Goal: Information Seeking & Learning: Learn about a topic

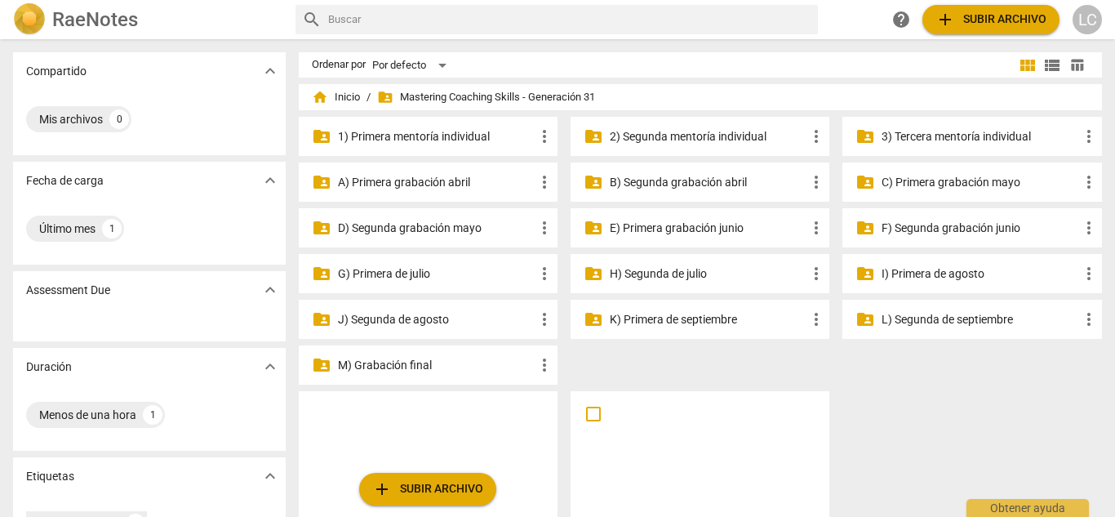
click at [424, 273] on p "G) Primera de julio" at bounding box center [436, 273] width 197 height 17
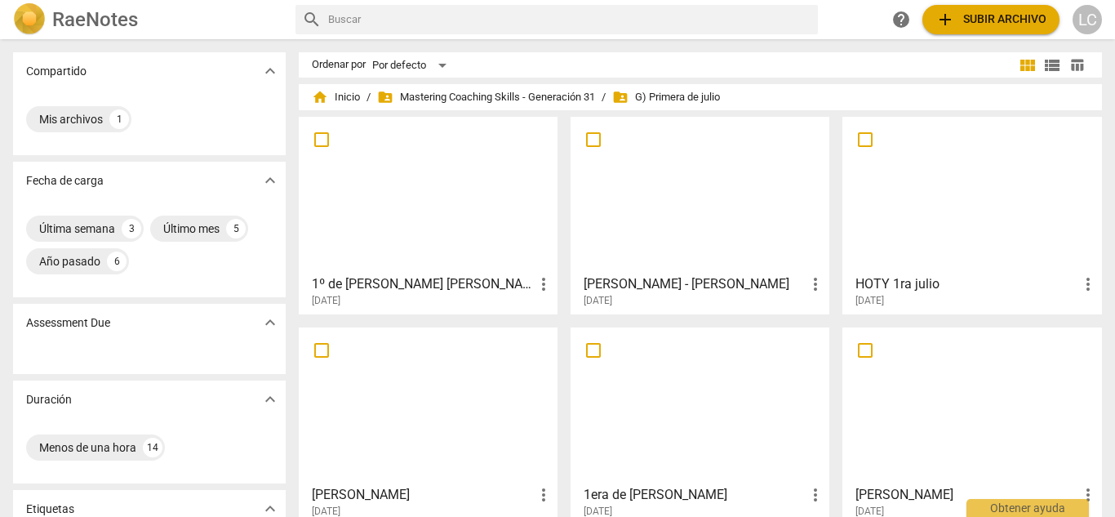
click at [972, 169] on div at bounding box center [971, 194] width 247 height 145
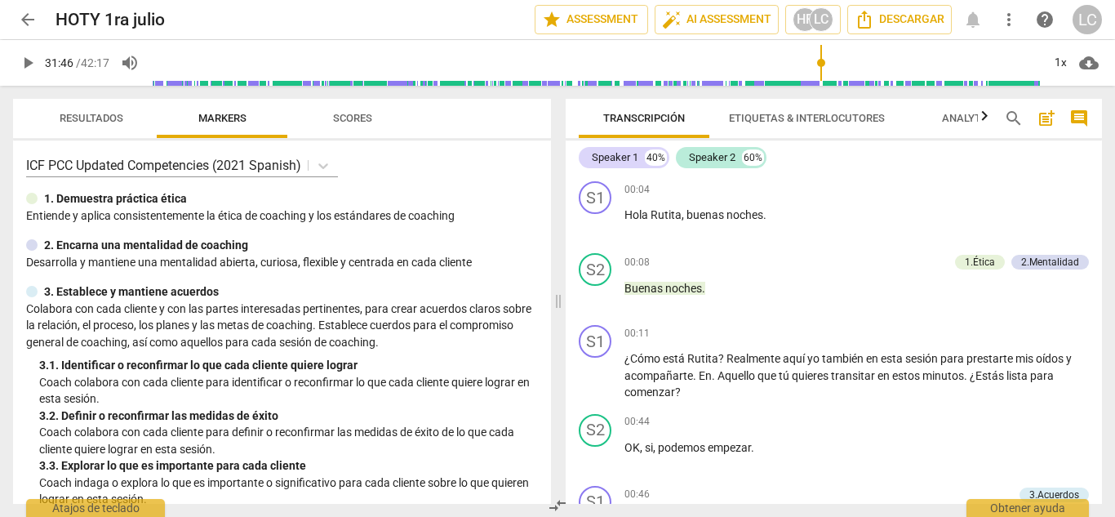
click at [819, 57] on input "range" at bounding box center [596, 63] width 891 height 52
click at [29, 61] on span "play_arrow" at bounding box center [28, 63] width 20 height 20
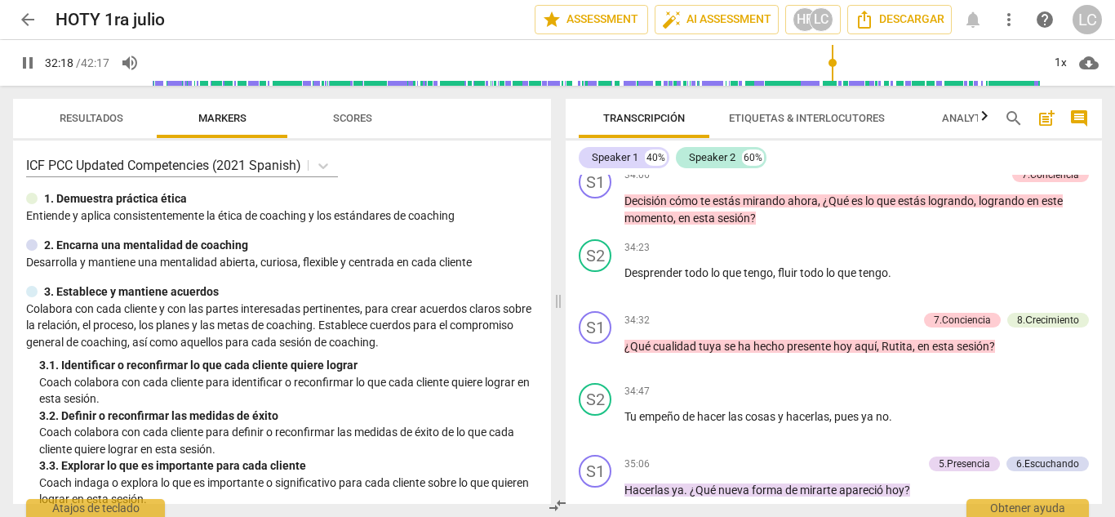
scroll to position [8608, 0]
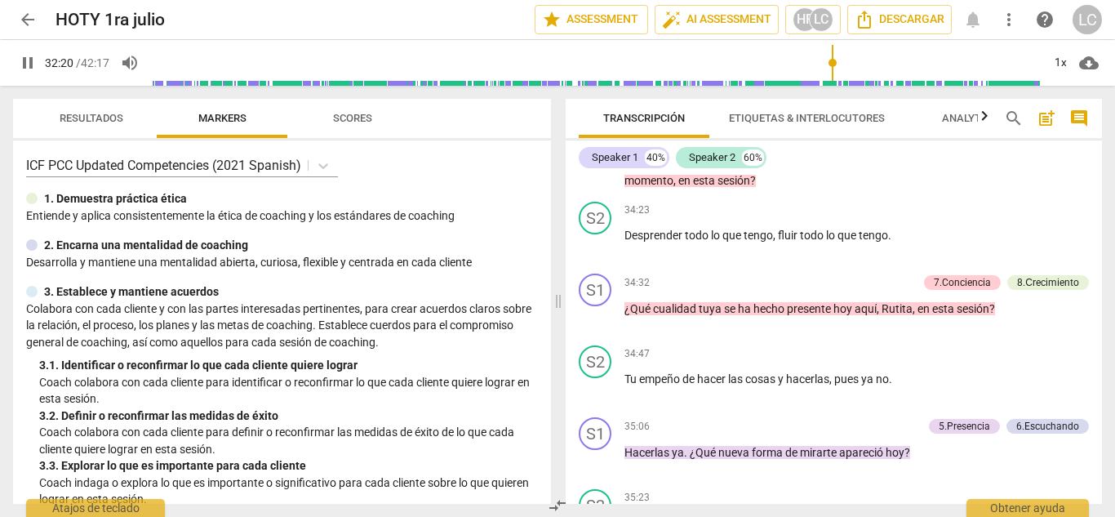
click at [888, 61] on input "range" at bounding box center [596, 63] width 891 height 52
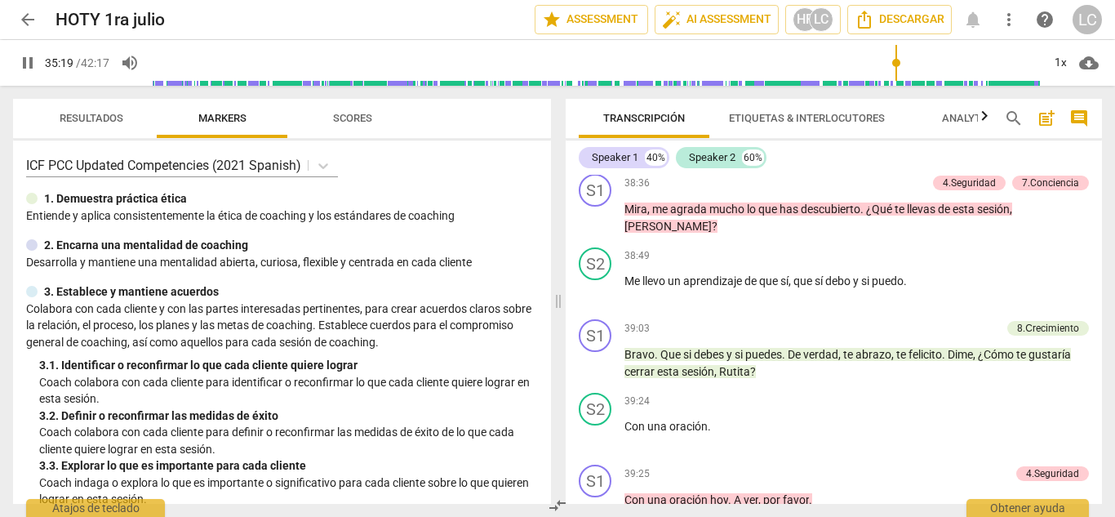
scroll to position [9497, 0]
click at [596, 138] on span "pause" at bounding box center [596, 128] width 20 height 20
click at [596, 138] on span "play_arrow" at bounding box center [596, 128] width 20 height 20
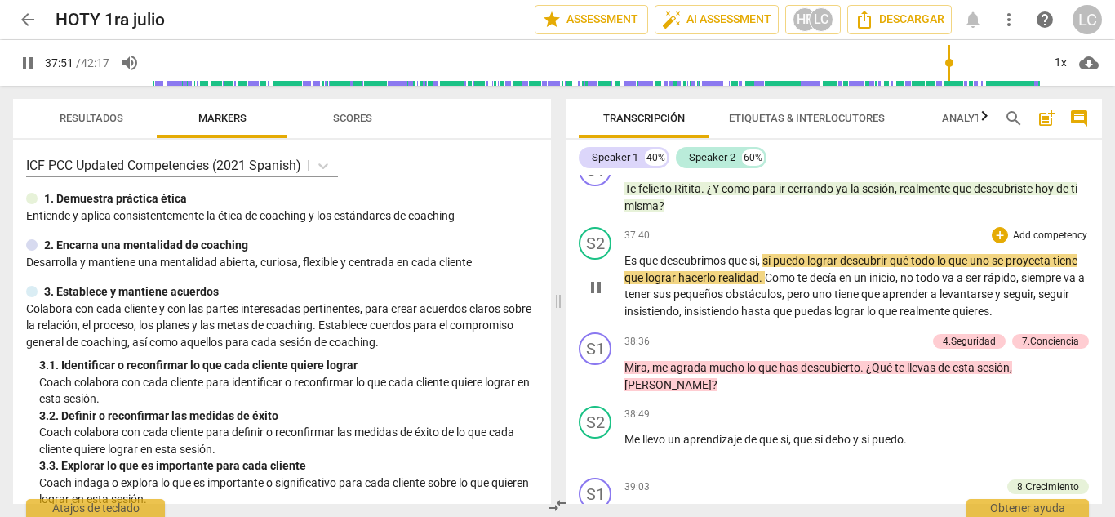
scroll to position [9330, 0]
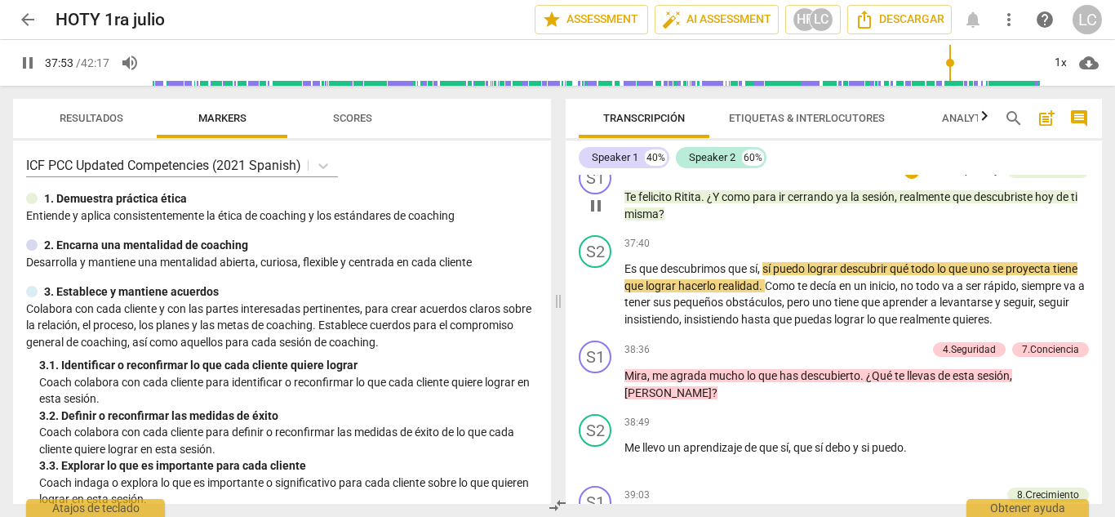
click at [965, 179] on p "Add competency" at bounding box center [963, 171] width 78 height 15
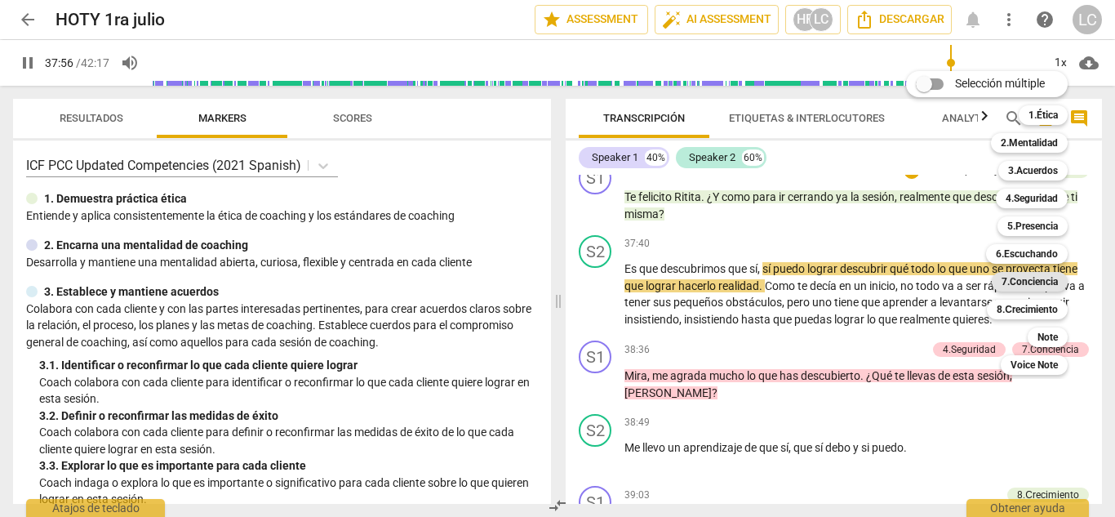
click at [1024, 279] on b "7.Conciencia" at bounding box center [1030, 282] width 56 height 20
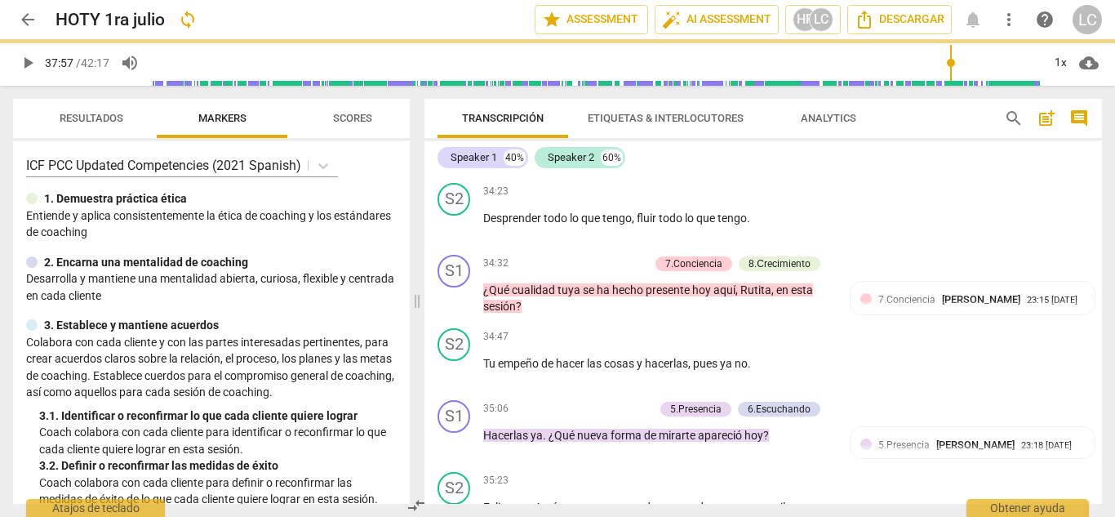
type input "2277"
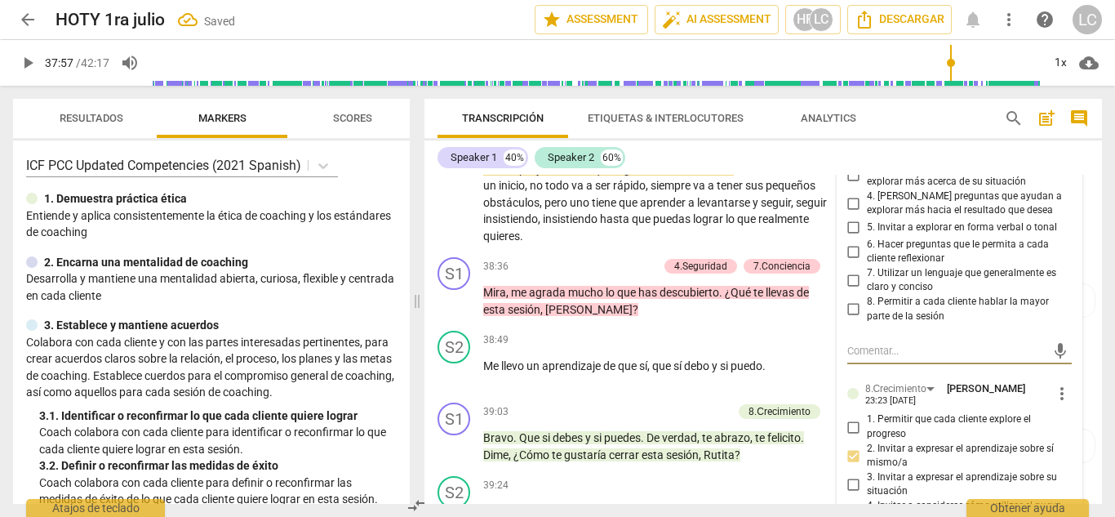
scroll to position [10169, 0]
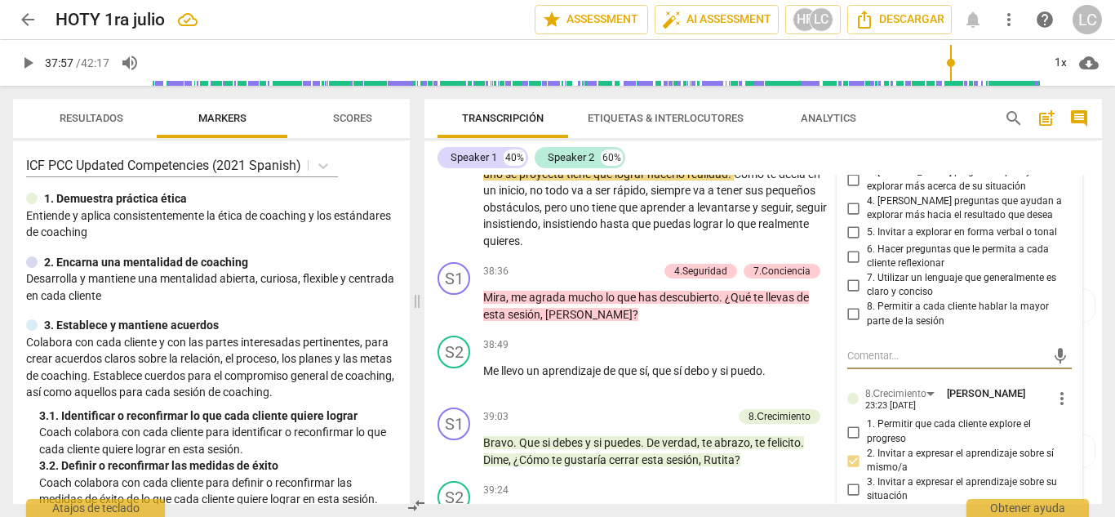
click at [852, 218] on input "4. [PERSON_NAME] preguntas que ayudan a explorar más hacia el resultado que des…" at bounding box center [854, 208] width 26 height 20
checkbox input "true"
click at [848, 266] on input "6. Hacer preguntas que le permita a cada cliente reflexionar" at bounding box center [854, 257] width 26 height 20
checkbox input "true"
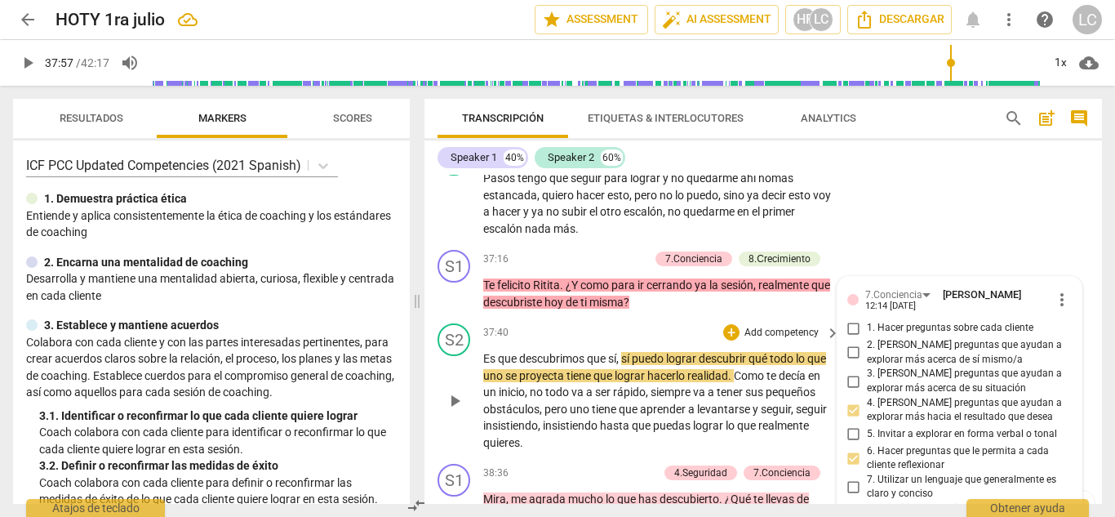
scroll to position [9967, 0]
click at [25, 59] on span "play_arrow" at bounding box center [28, 63] width 20 height 20
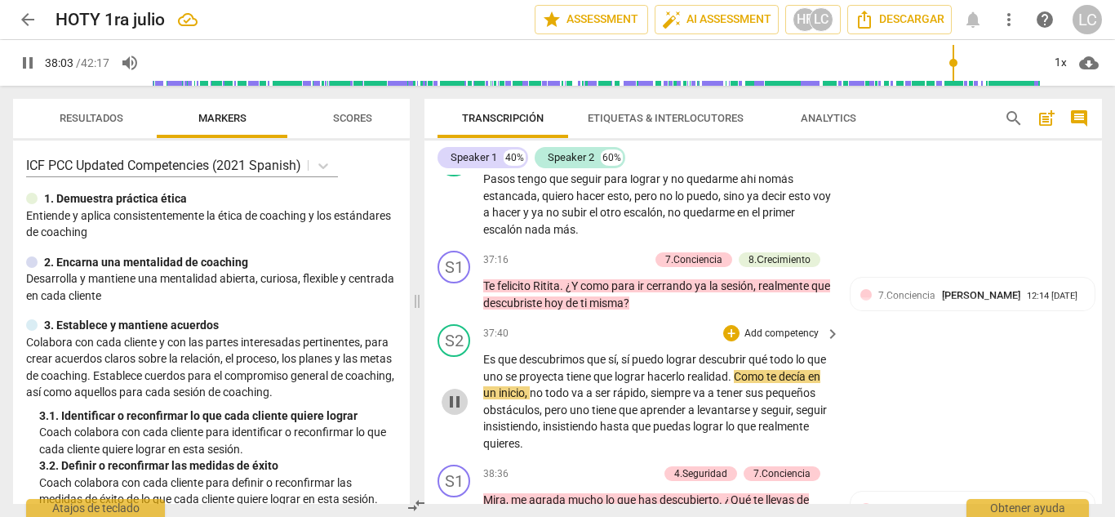
click at [455, 412] on span "pause" at bounding box center [455, 402] width 20 height 20
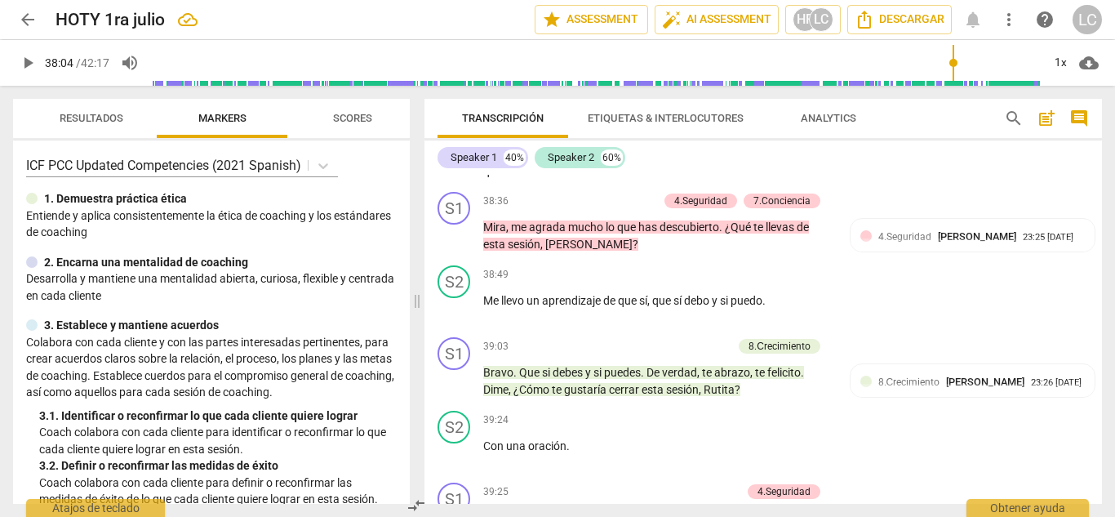
scroll to position [10245, 0]
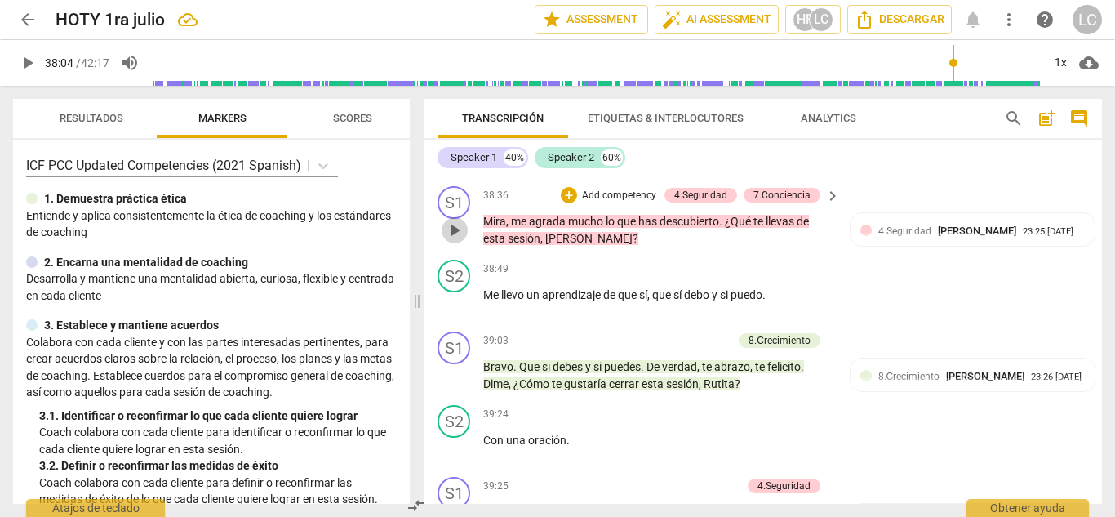
click at [447, 240] on span "play_arrow" at bounding box center [455, 230] width 20 height 20
click at [631, 203] on p "Add competency" at bounding box center [620, 196] width 78 height 15
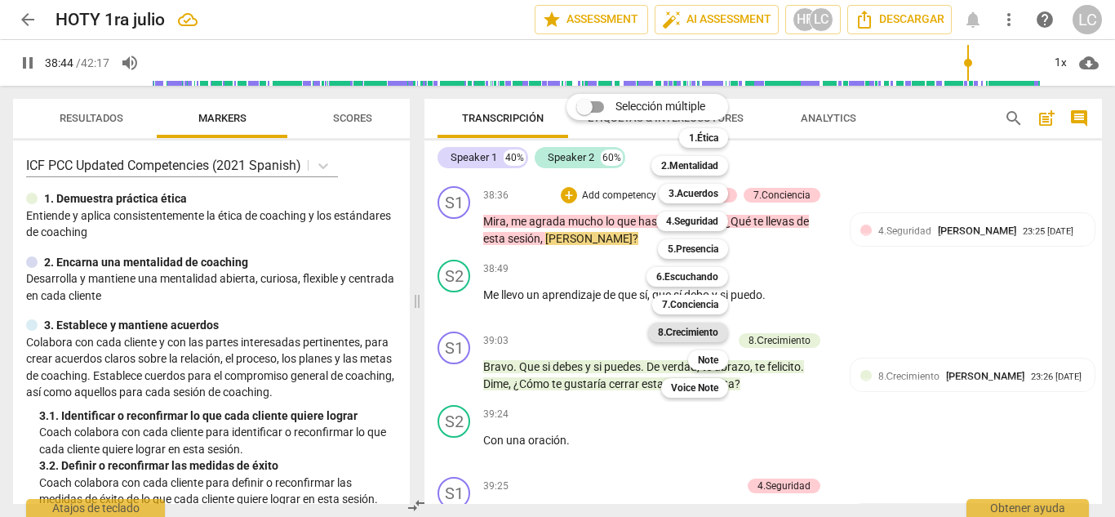
click at [679, 335] on b "8.Сrecimiento" at bounding box center [688, 333] width 61 height 20
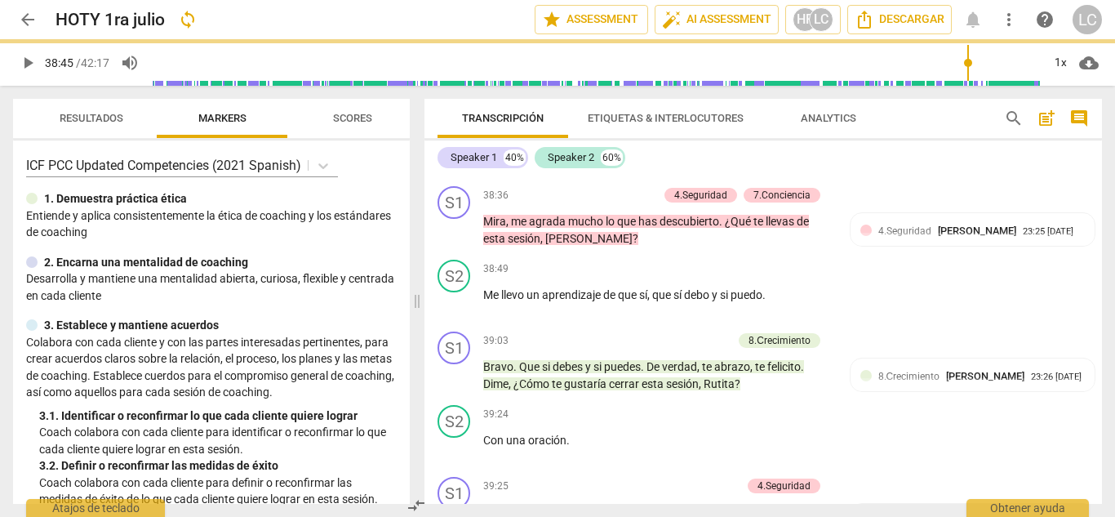
type input "2325"
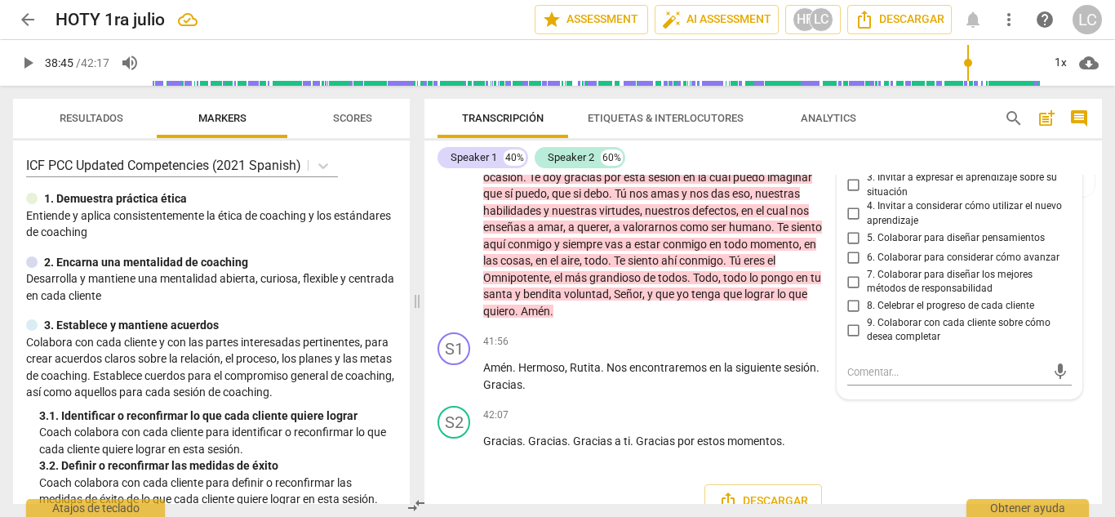
scroll to position [10862, 0]
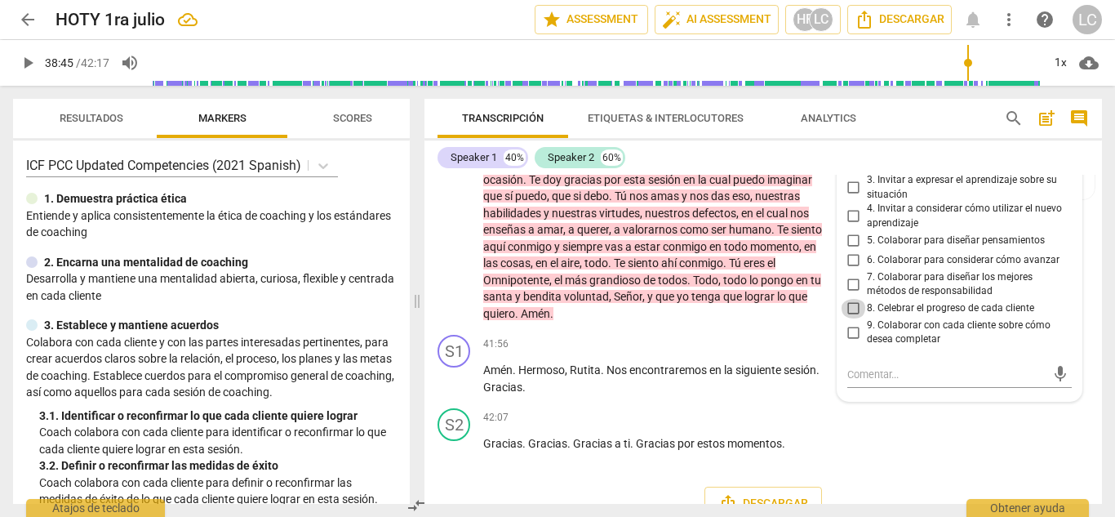
click at [850, 318] on input "8. Celebrar el progreso de cada cliente" at bounding box center [854, 309] width 26 height 20
checkbox input "true"
click at [853, 251] on input "5. Colaborar para diseñar pensamientos" at bounding box center [854, 241] width 26 height 20
checkbox input "true"
click at [852, 342] on input "9. Colaborar con cada cliente sobre cómo desea completar" at bounding box center [854, 333] width 26 height 20
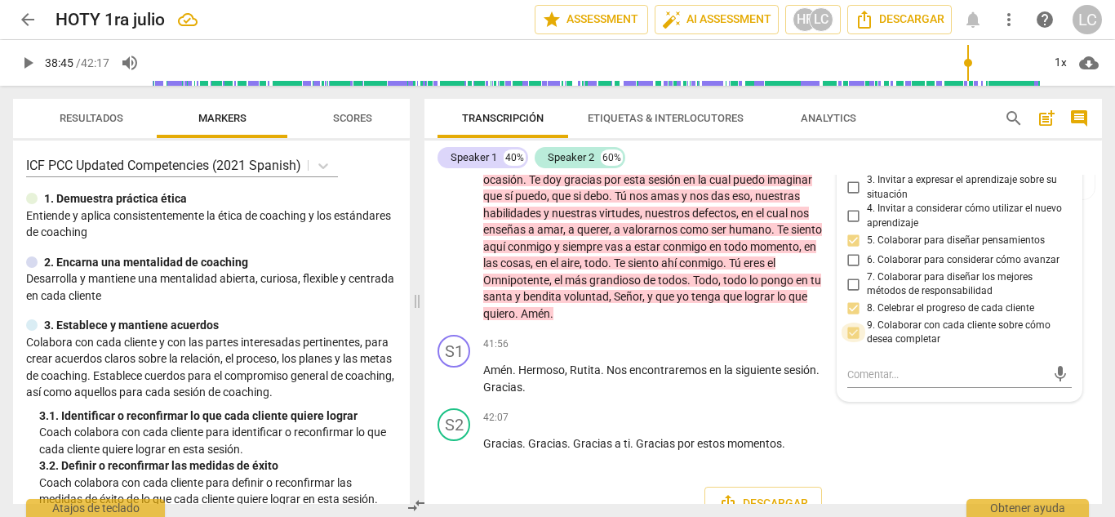
click at [852, 342] on input "9. Colaborar con cada cliente sobre cómo desea completar" at bounding box center [854, 333] width 26 height 20
checkbox input "false"
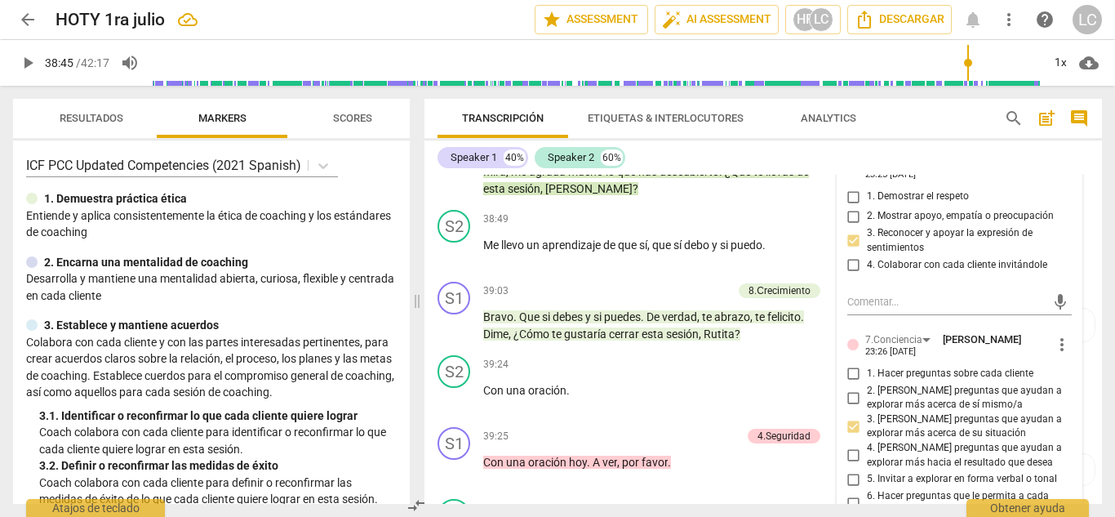
scroll to position [10315, 0]
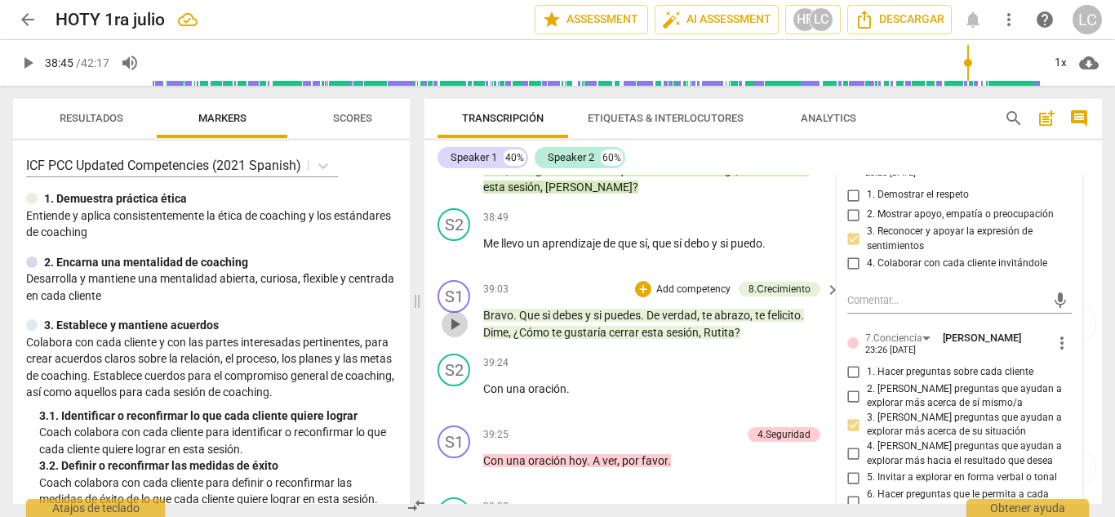
click at [457, 334] on span "play_arrow" at bounding box center [455, 324] width 20 height 20
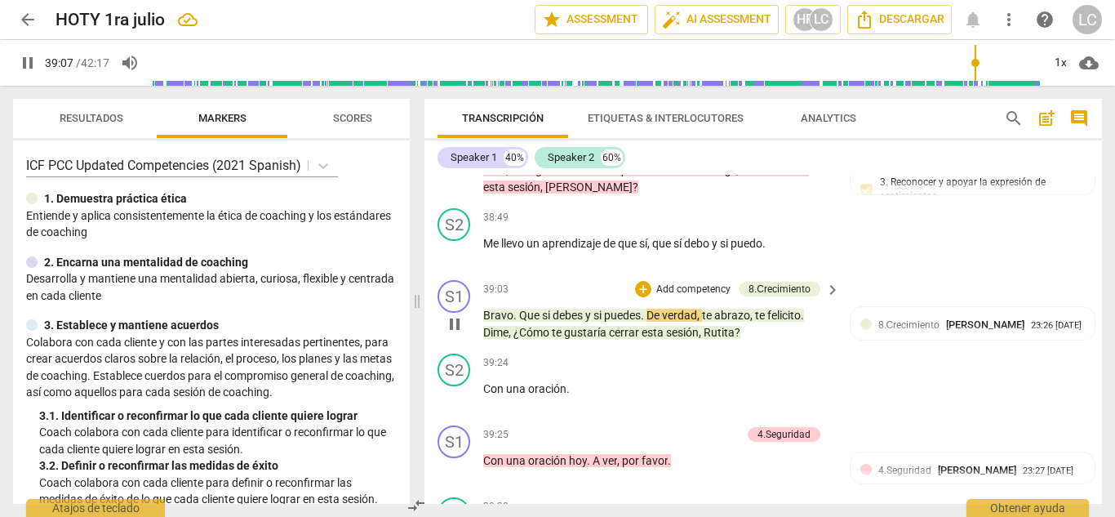
click at [708, 297] on p "Add competency" at bounding box center [694, 290] width 78 height 15
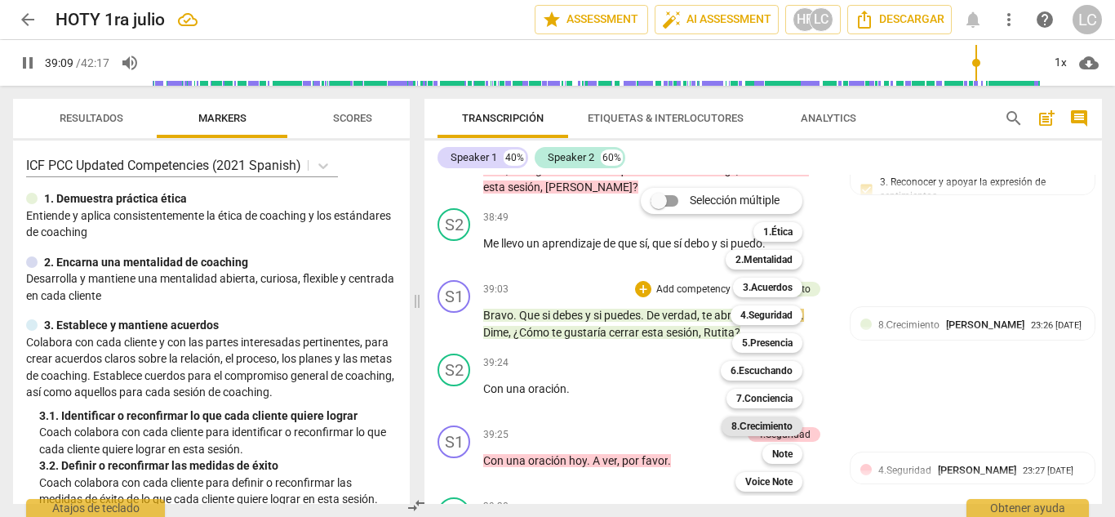
click at [763, 424] on b "8.Сrecimiento" at bounding box center [762, 426] width 61 height 20
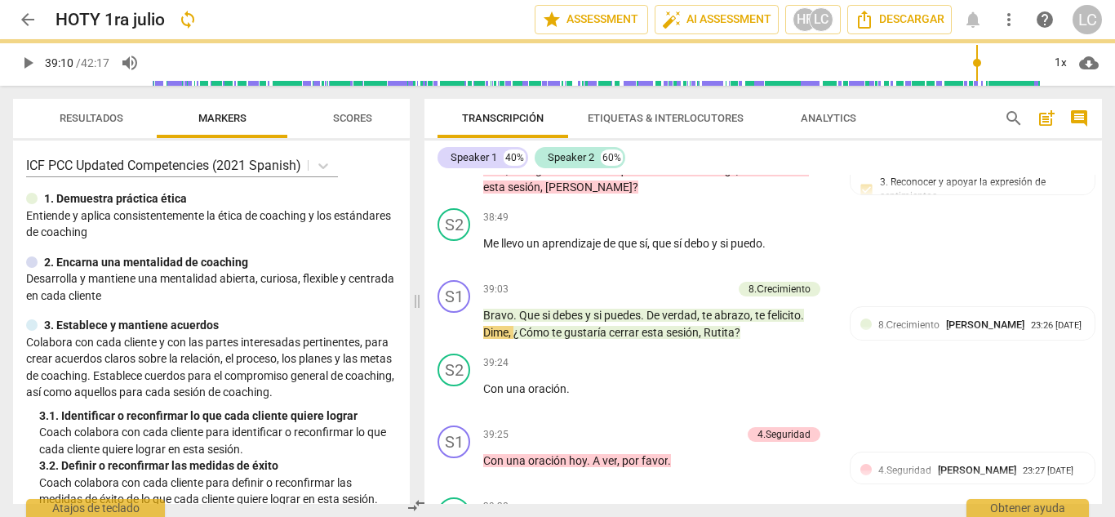
type input "2350"
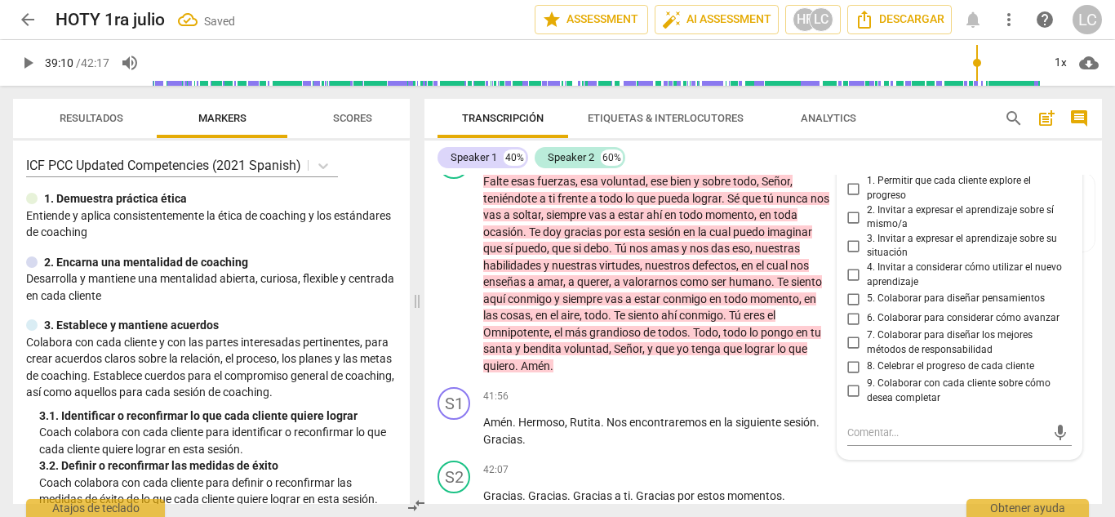
scroll to position [10815, 0]
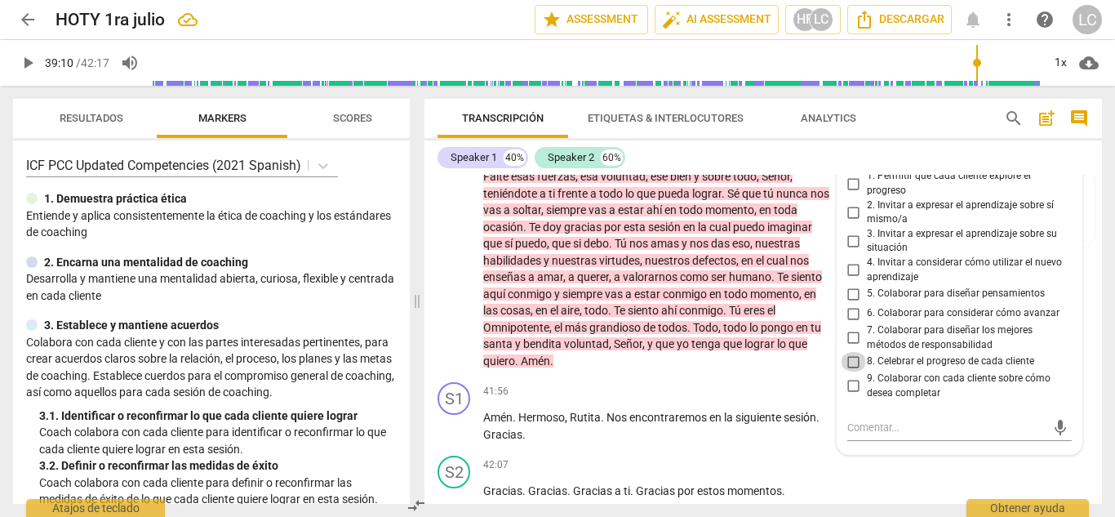
click at [850, 372] on input "8. Celebrar el progreso de cada cliente" at bounding box center [854, 362] width 26 height 20
checkbox input "true"
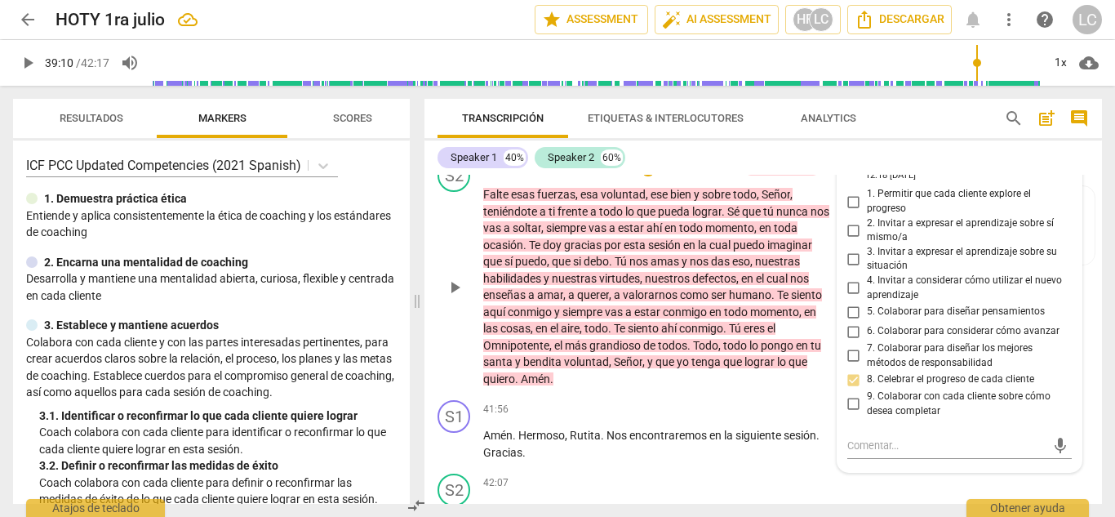
scroll to position [10817, 0]
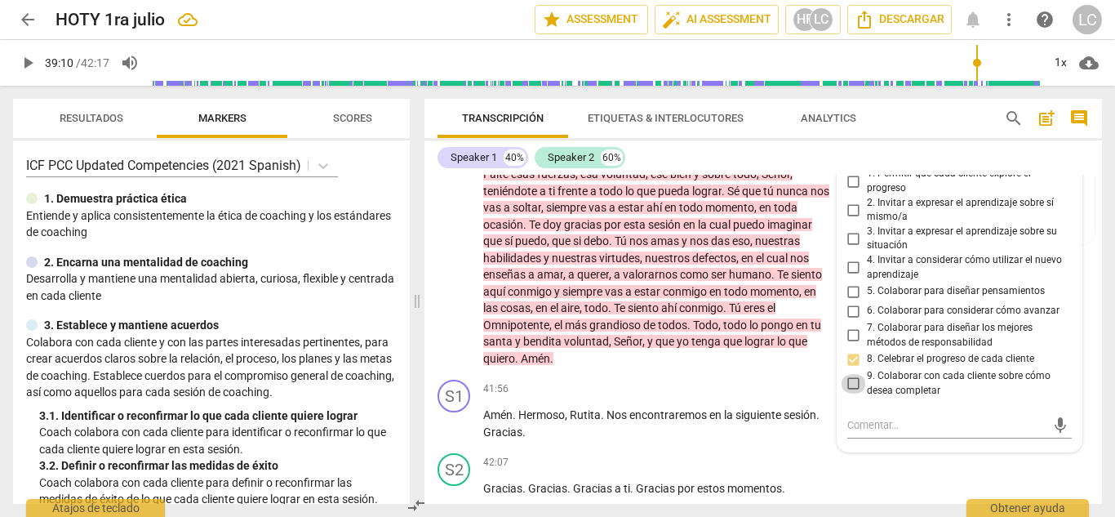
click at [852, 394] on input "9. Colaborar con cada cliente sobre cómo desea completar" at bounding box center [854, 384] width 26 height 20
checkbox input "true"
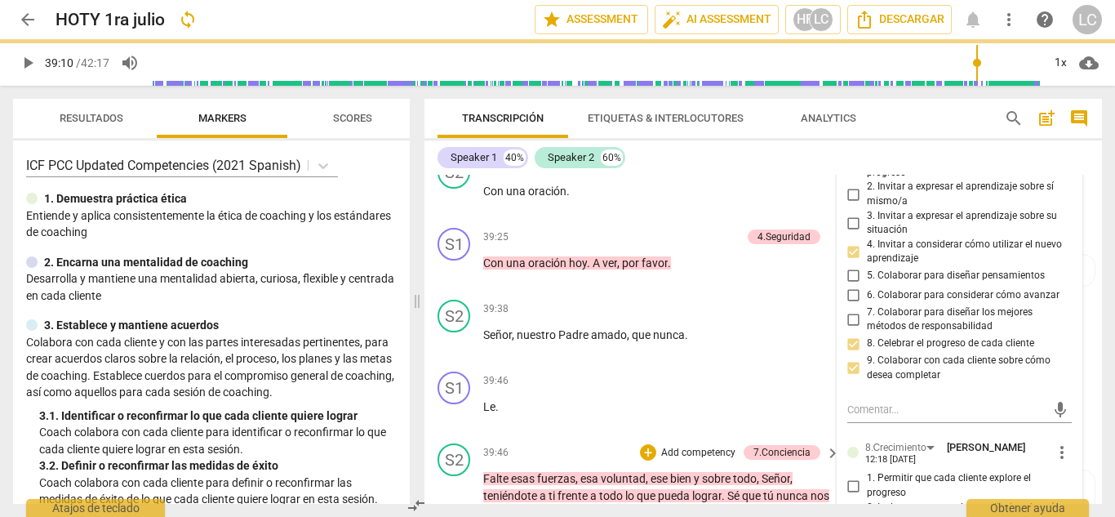
scroll to position [10505, 0]
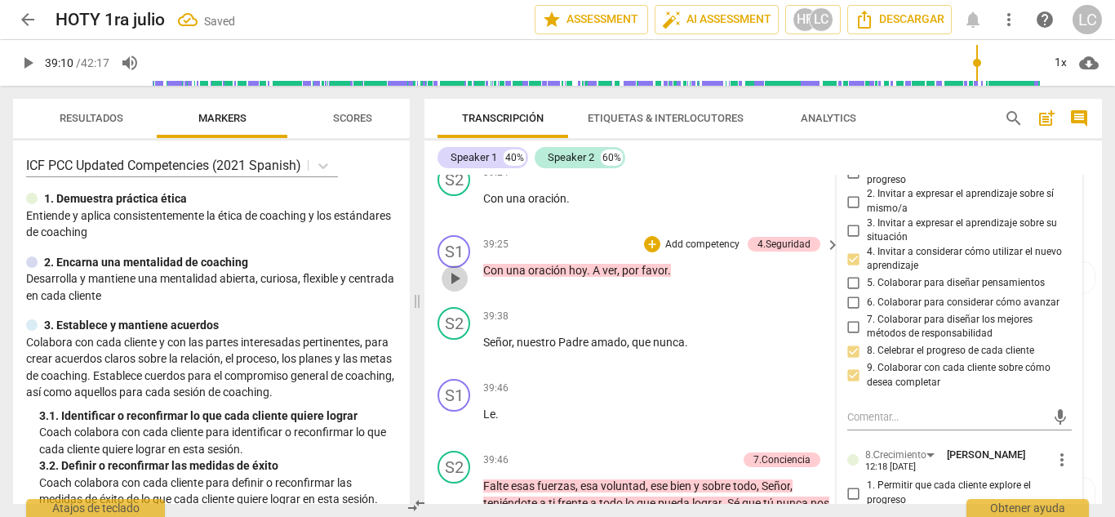
click at [459, 288] on span "play_arrow" at bounding box center [455, 279] width 20 height 20
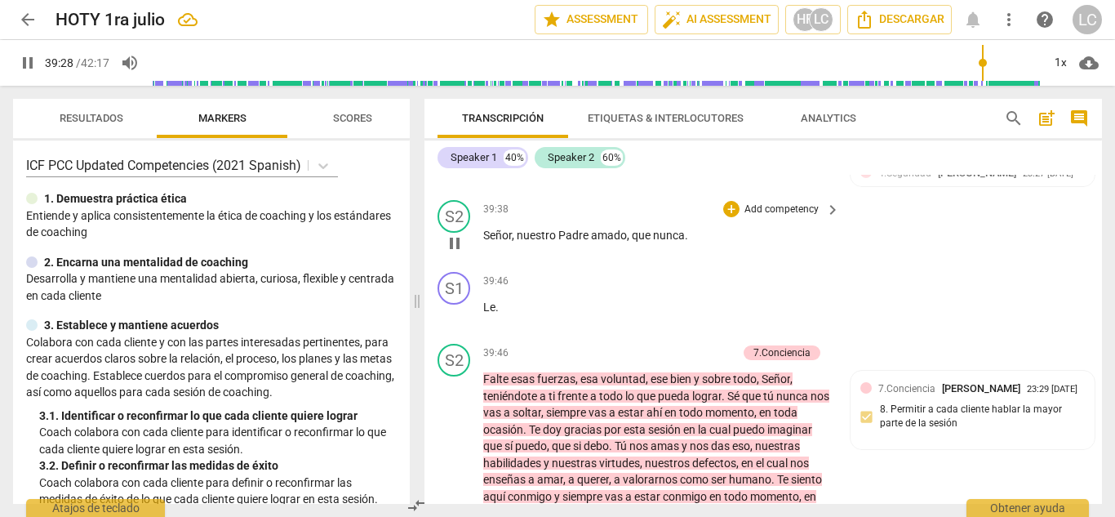
scroll to position [10943, 0]
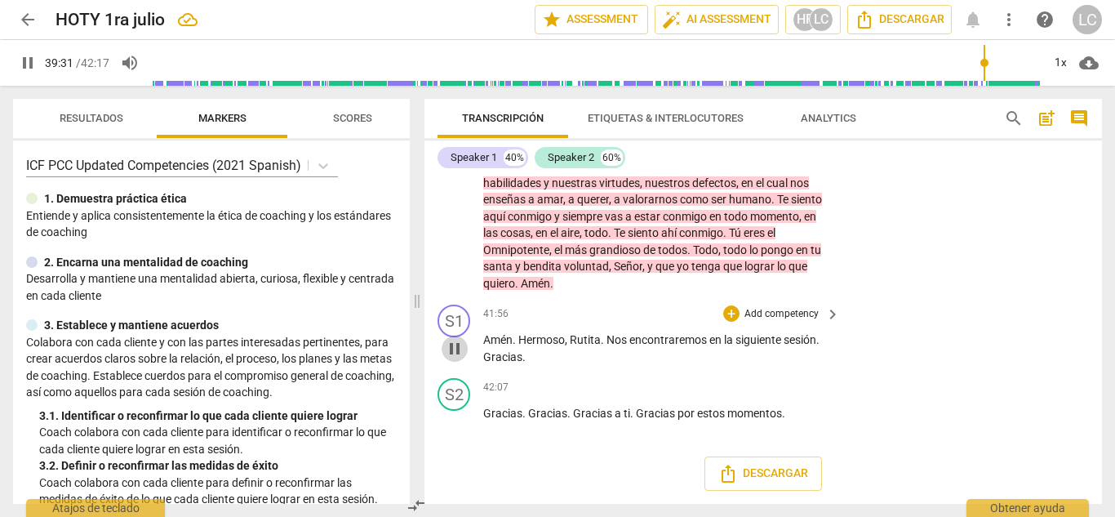
click at [453, 345] on span "pause" at bounding box center [455, 349] width 20 height 20
type input "2372"
